Goal: Information Seeking & Learning: Learn about a topic

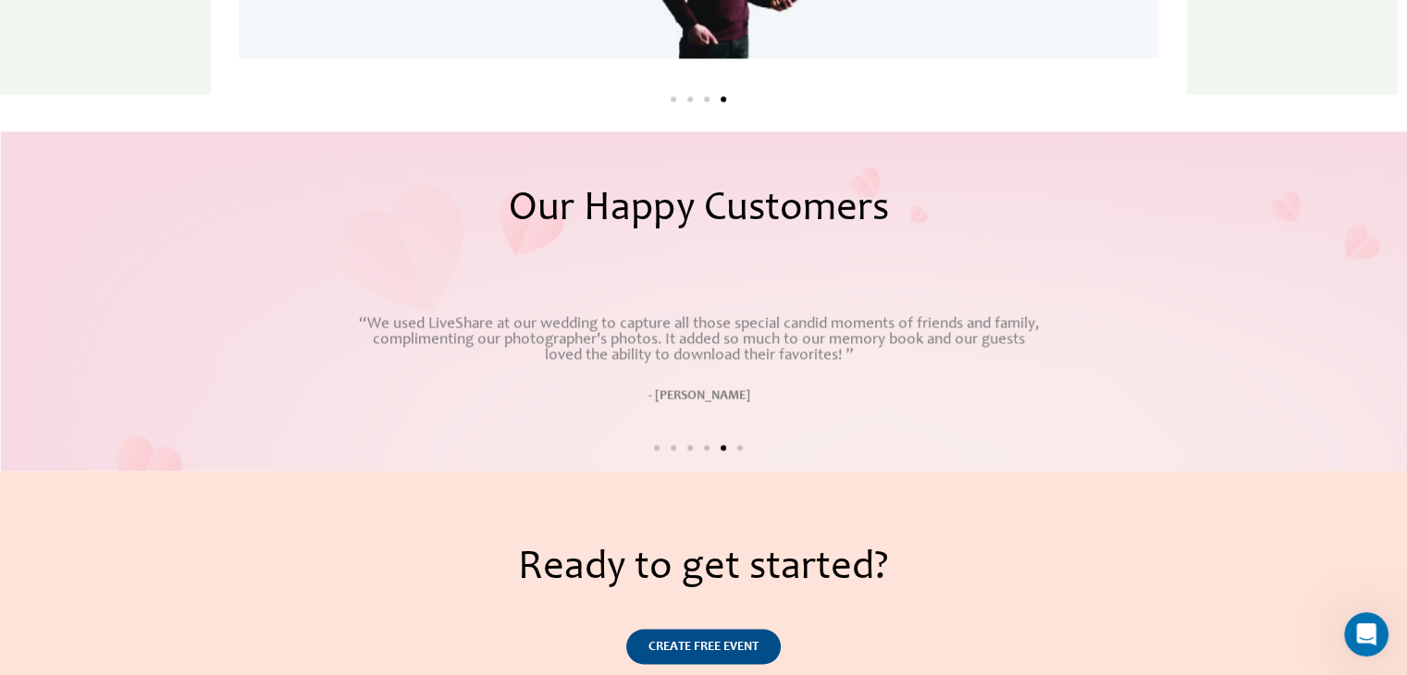
scroll to position [3239, 0]
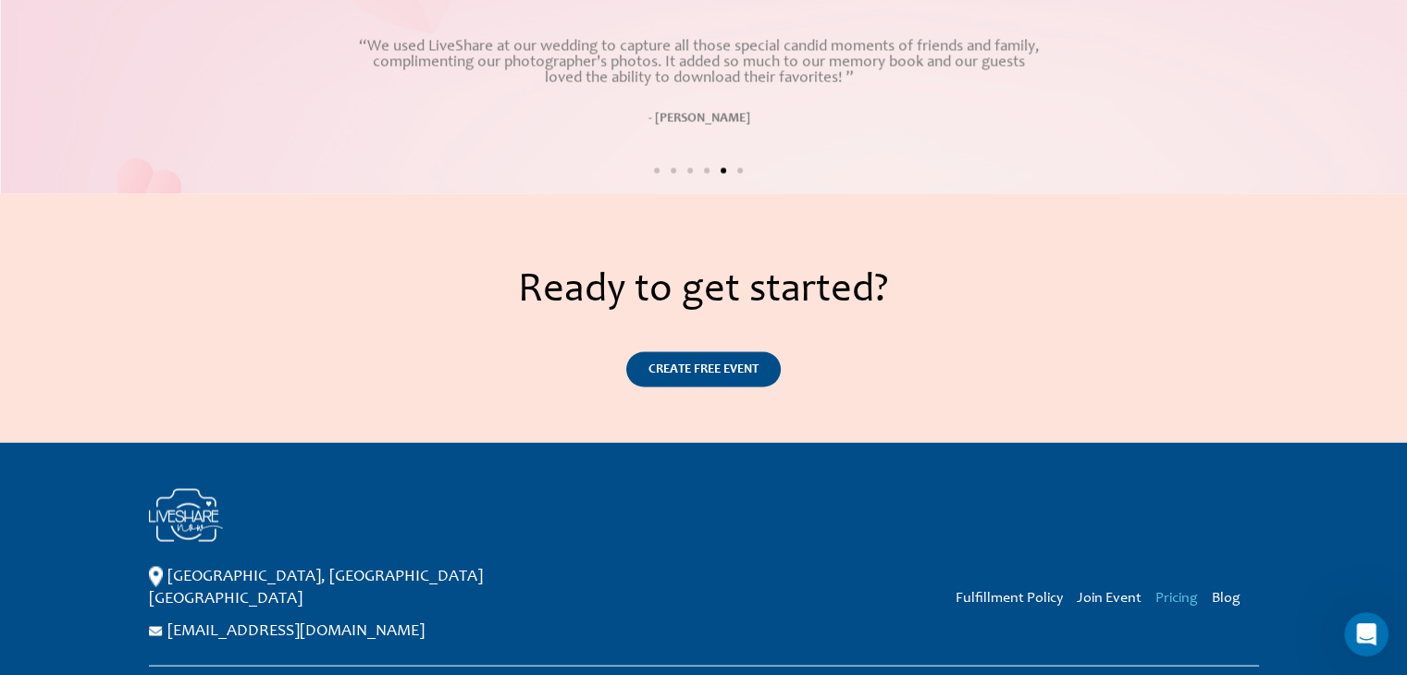
click at [1162, 593] on link "Pricing" at bounding box center [1177, 597] width 43 height 15
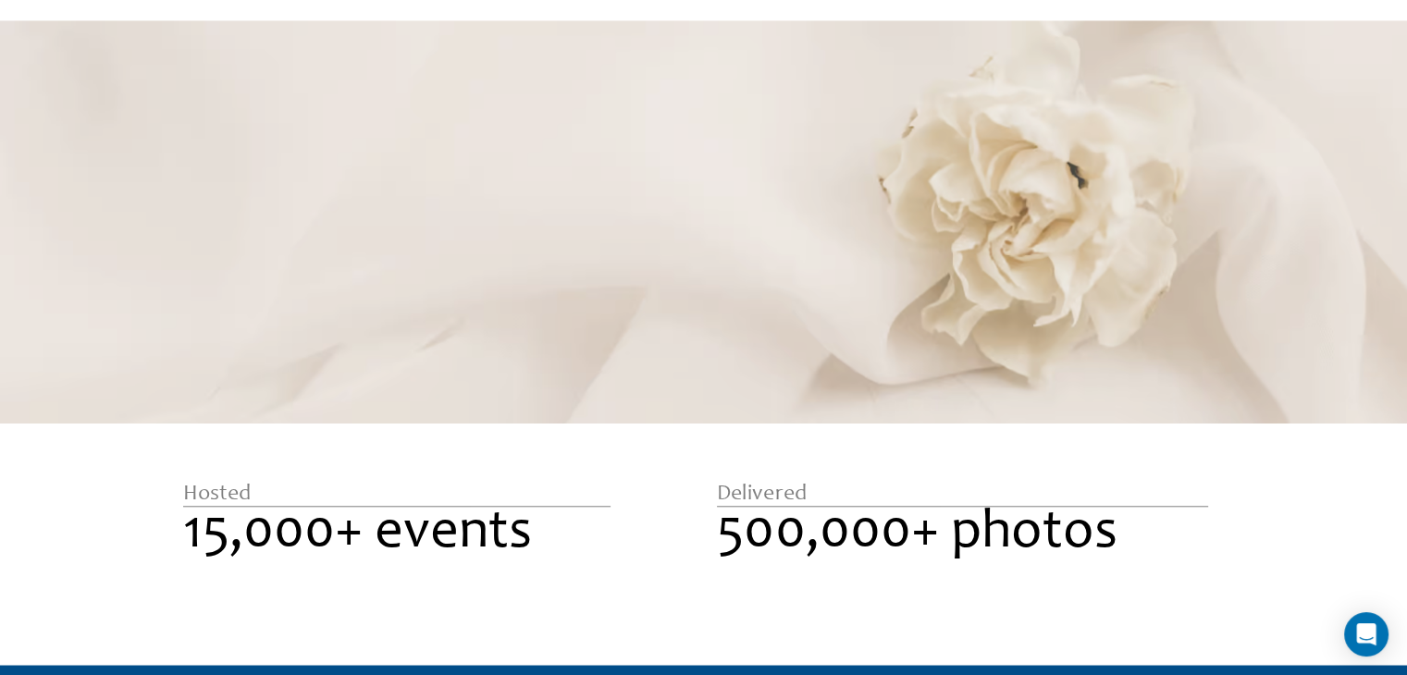
scroll to position [1336, 0]
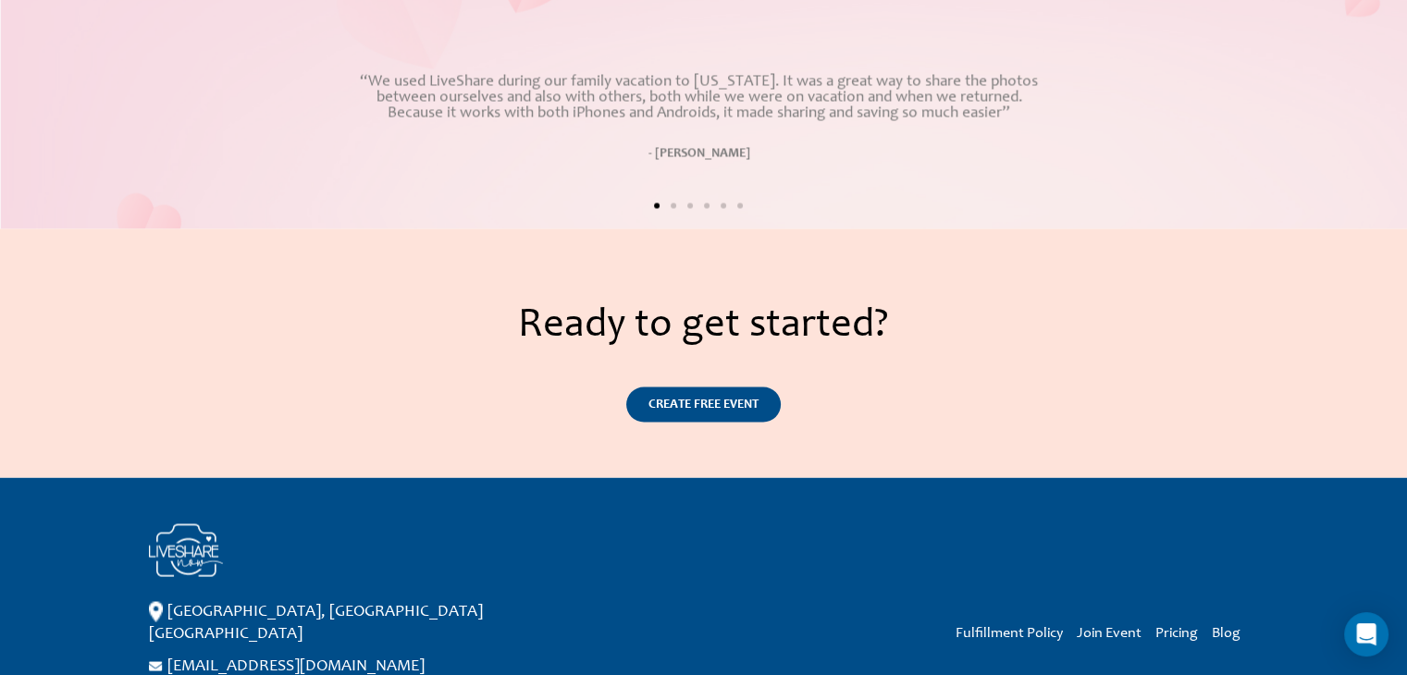
scroll to position [3239, 0]
